Goal: Task Accomplishment & Management: Use online tool/utility

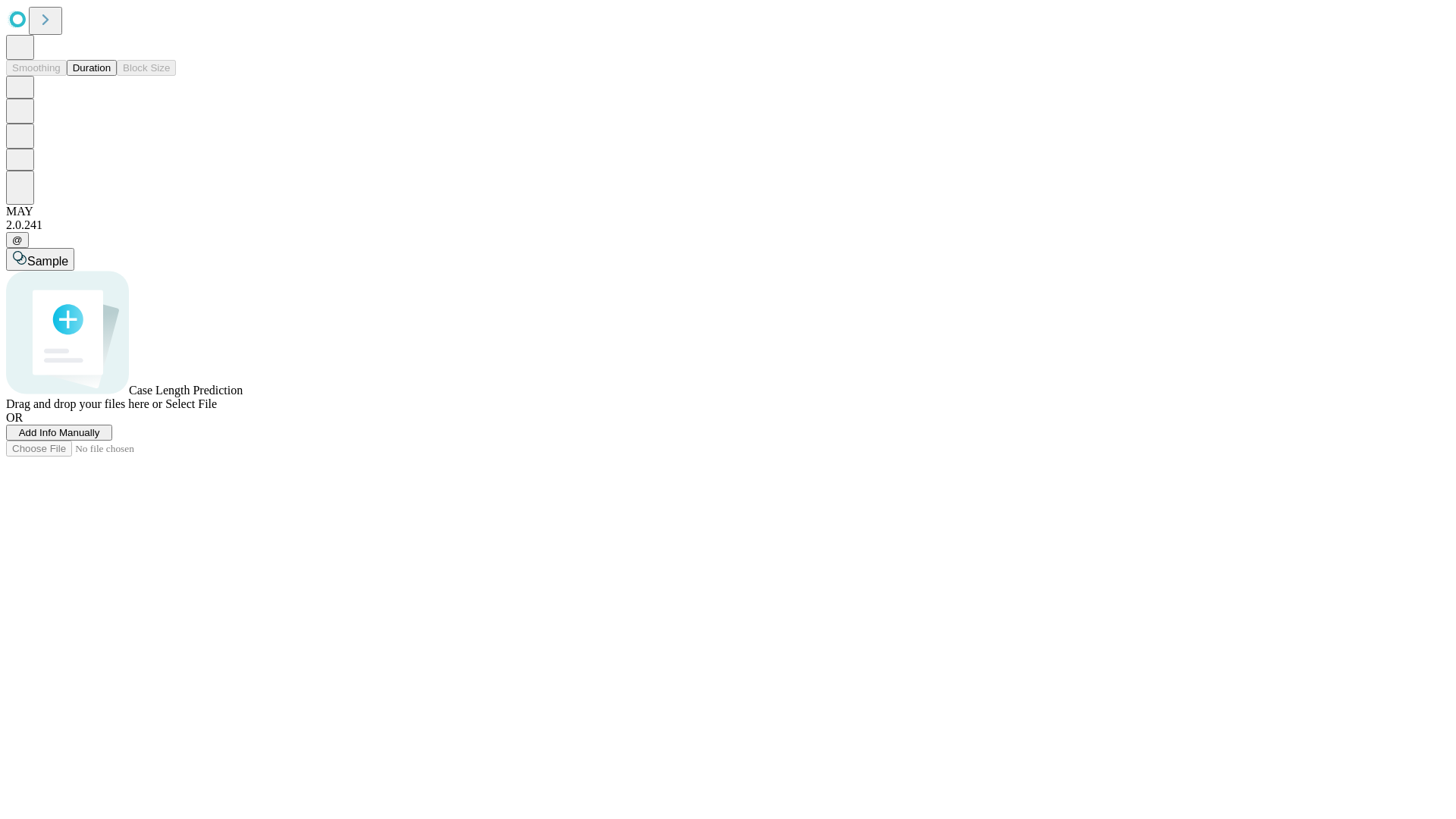
click at [111, 76] on button "Duration" at bounding box center [91, 68] width 50 height 16
click at [100, 439] on span "Add Info Manually" at bounding box center [59, 433] width 81 height 12
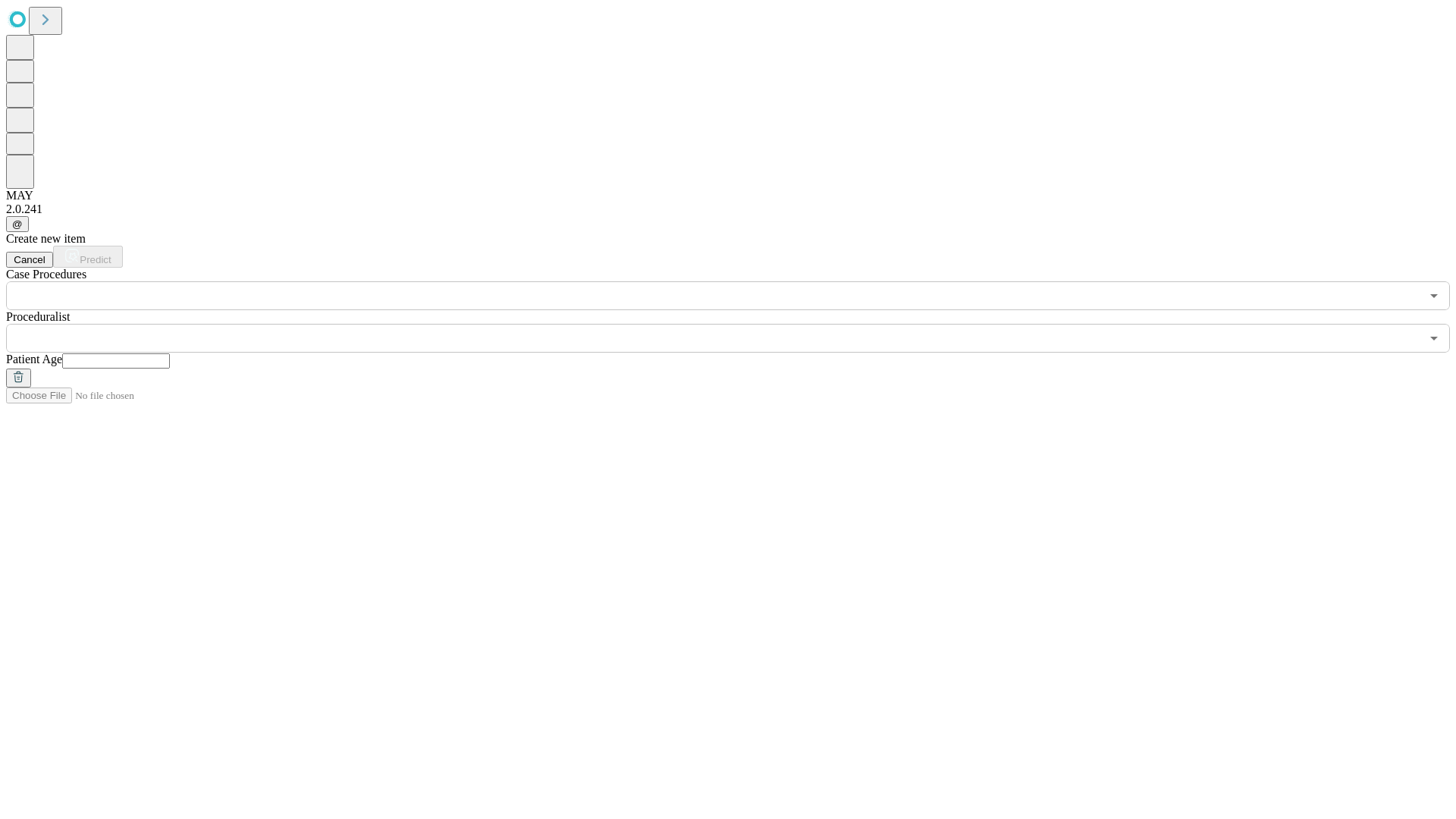
click at [170, 354] on input "text" at bounding box center [116, 361] width 108 height 15
type input "**"
click at [739, 324] on input "text" at bounding box center [714, 338] width 1415 height 29
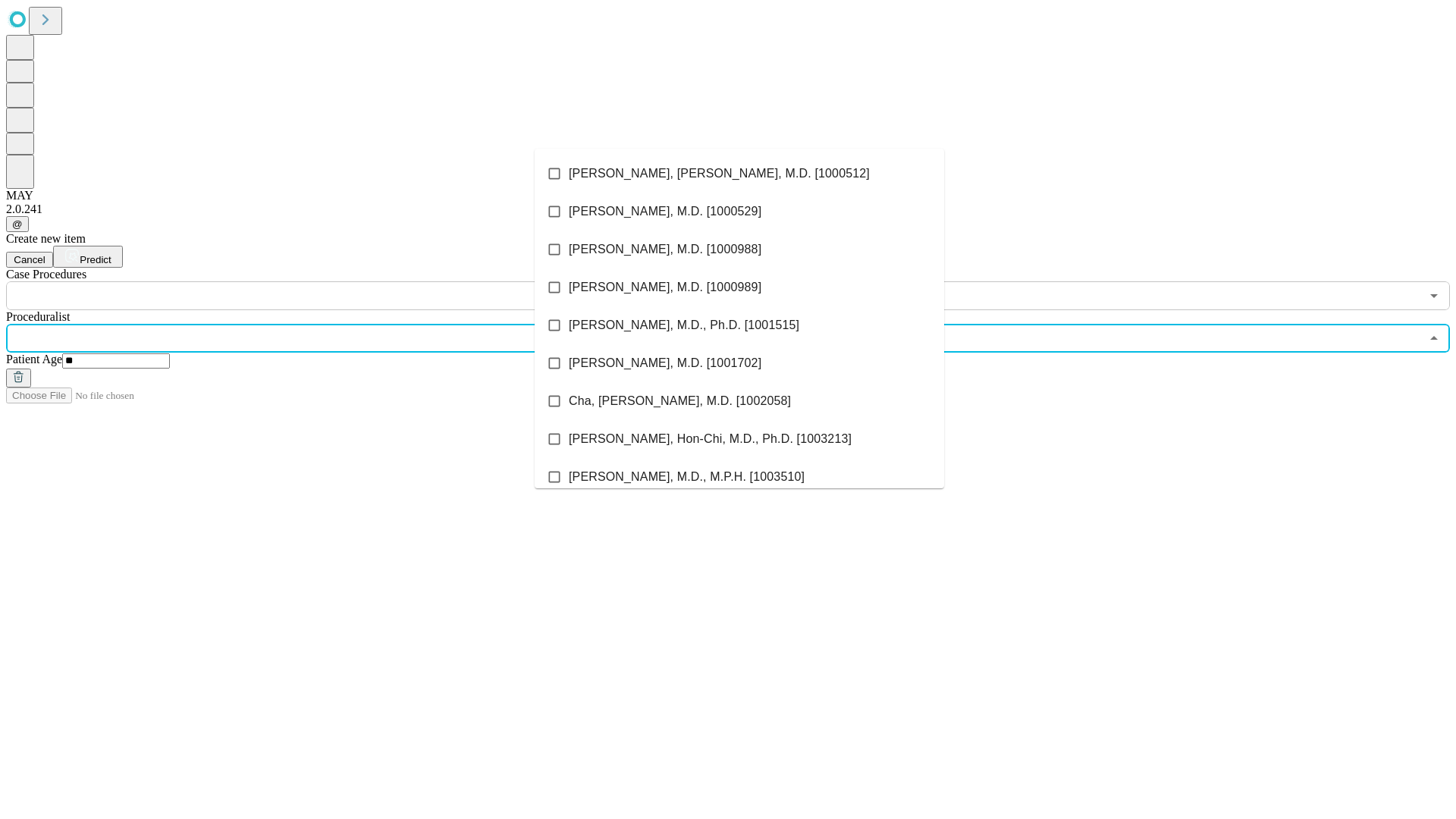
click at [739, 173] on li "[PERSON_NAME], [PERSON_NAME], M.D. [1000512]" at bounding box center [739, 173] width 410 height 38
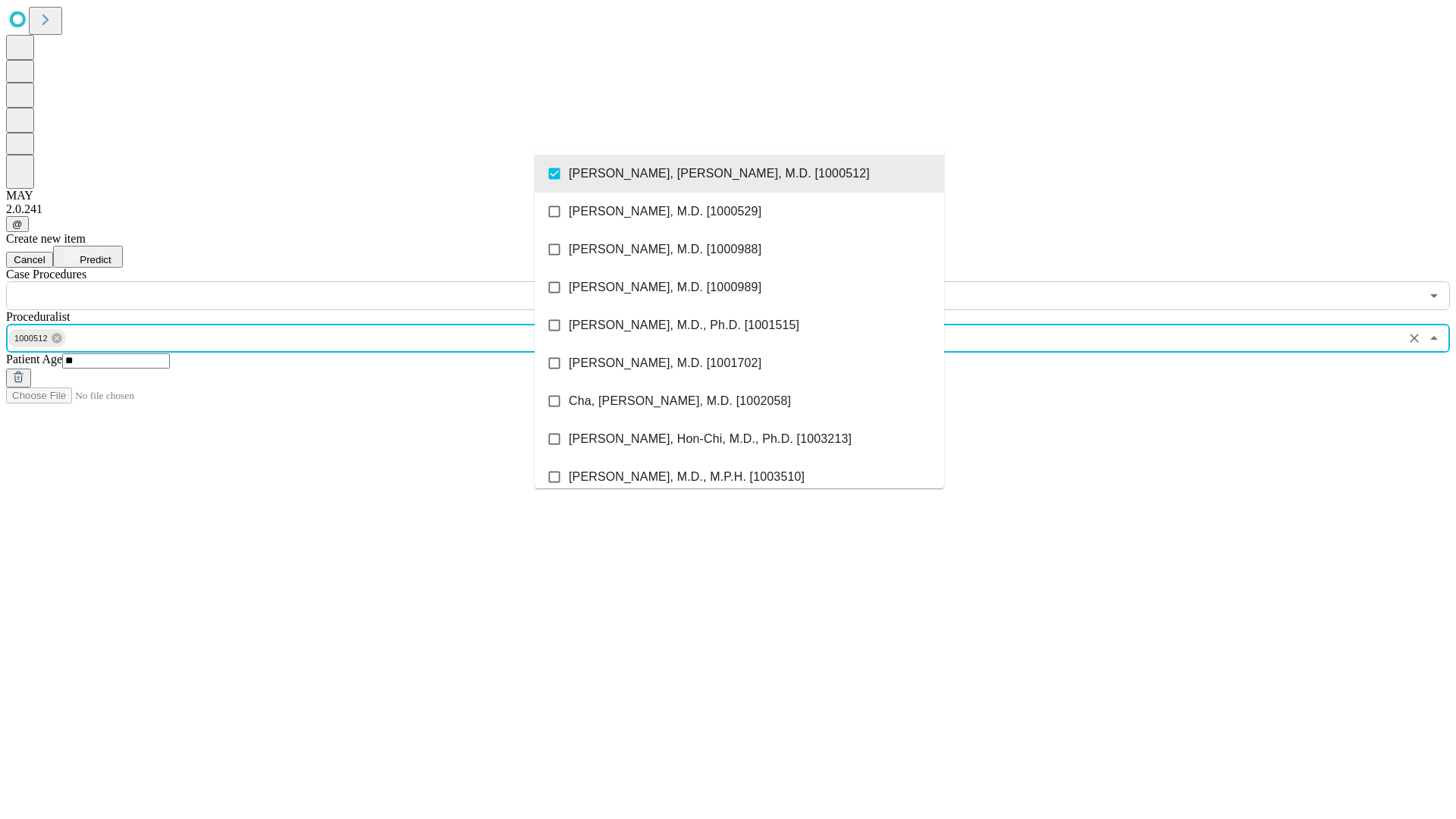
click at [319, 281] on input "text" at bounding box center [714, 295] width 1415 height 29
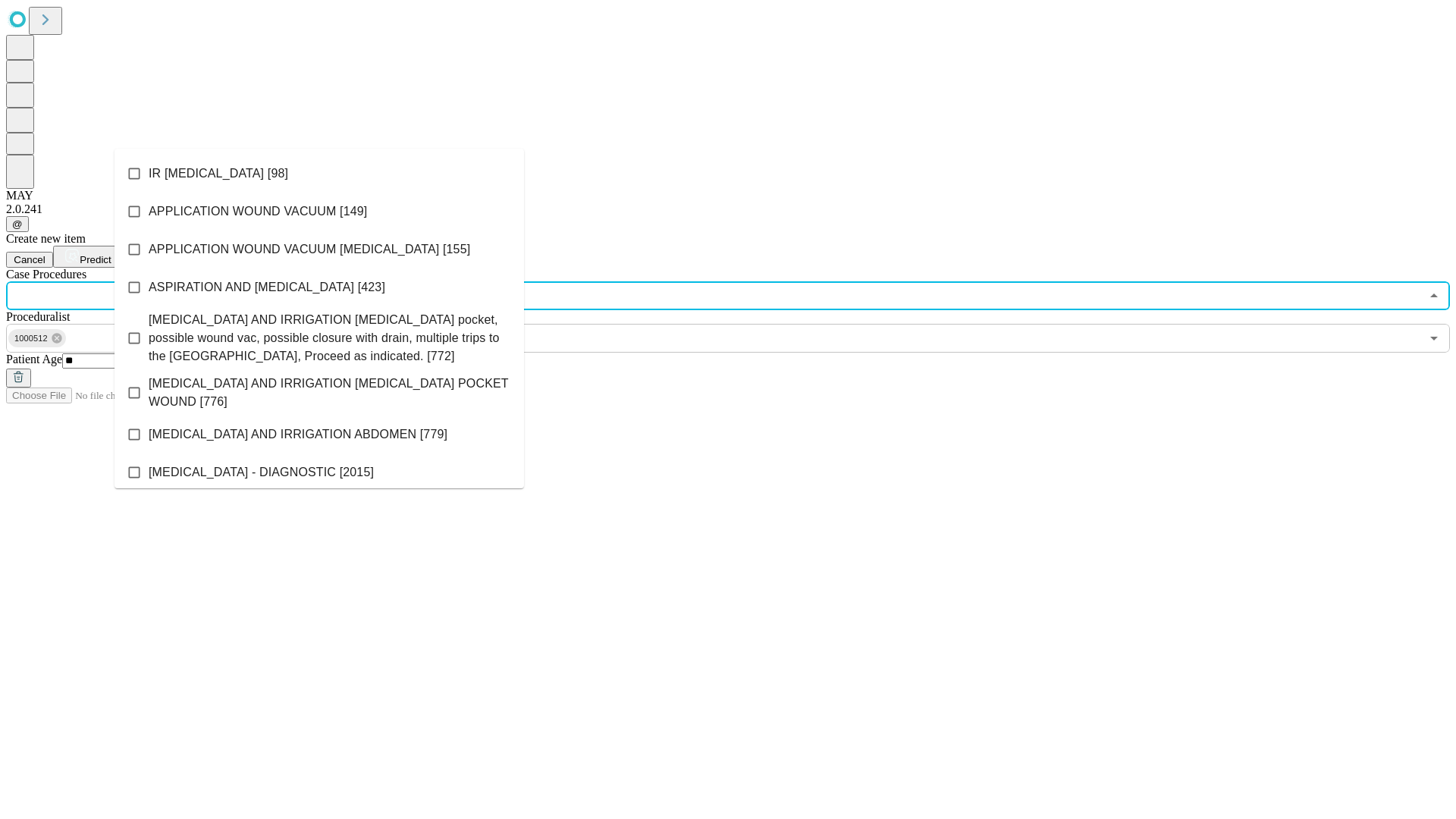
click at [319, 173] on li "IR [MEDICAL_DATA] [98]" at bounding box center [319, 173] width 410 height 38
